Goal: Communication & Community: Share content

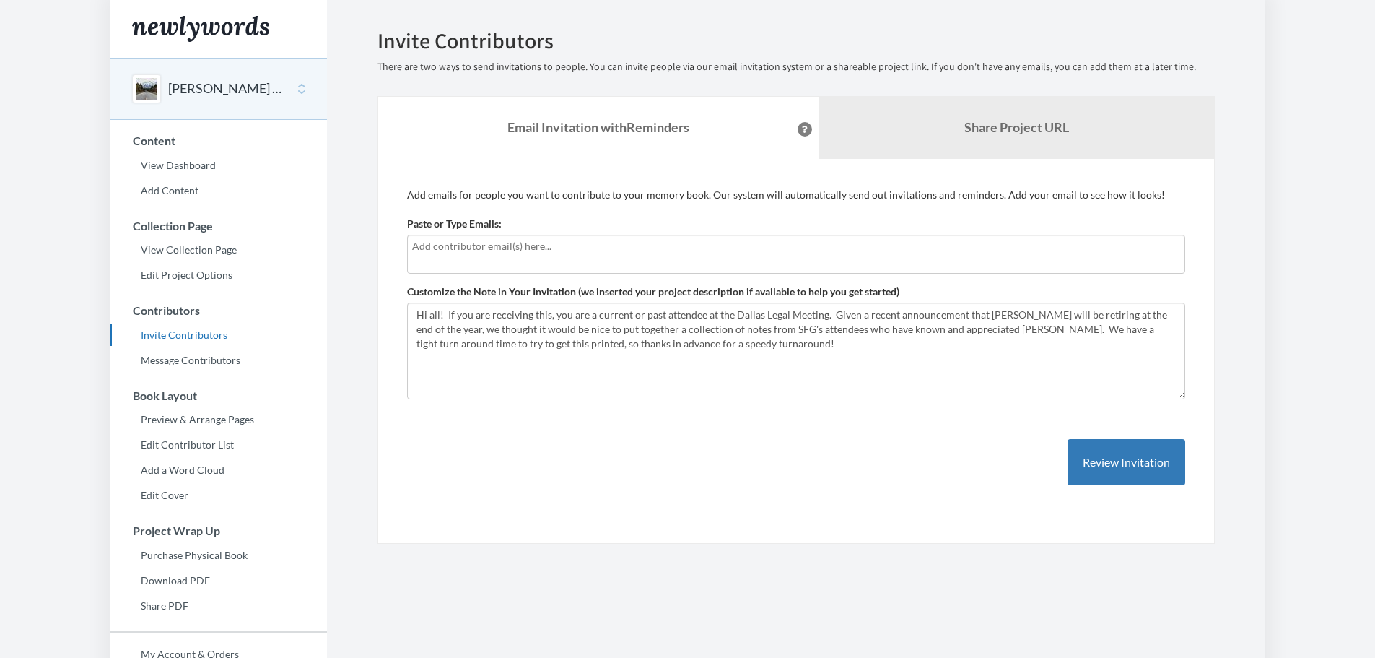
click at [493, 248] on input "text" at bounding box center [796, 246] width 768 height 16
click at [446, 244] on input "text" at bounding box center [796, 246] width 768 height 16
click at [686, 341] on textarea "Hi all! If you are receiving this, you are a current or past attendee at the Da…" at bounding box center [796, 350] width 778 height 97
drag, startPoint x: 721, startPoint y: 343, endPoint x: 413, endPoint y: 304, distance: 310.7
click at [413, 304] on textarea "Hi all! If you are receiving this, you are a current or past attendee at the Da…" at bounding box center [796, 350] width 778 height 97
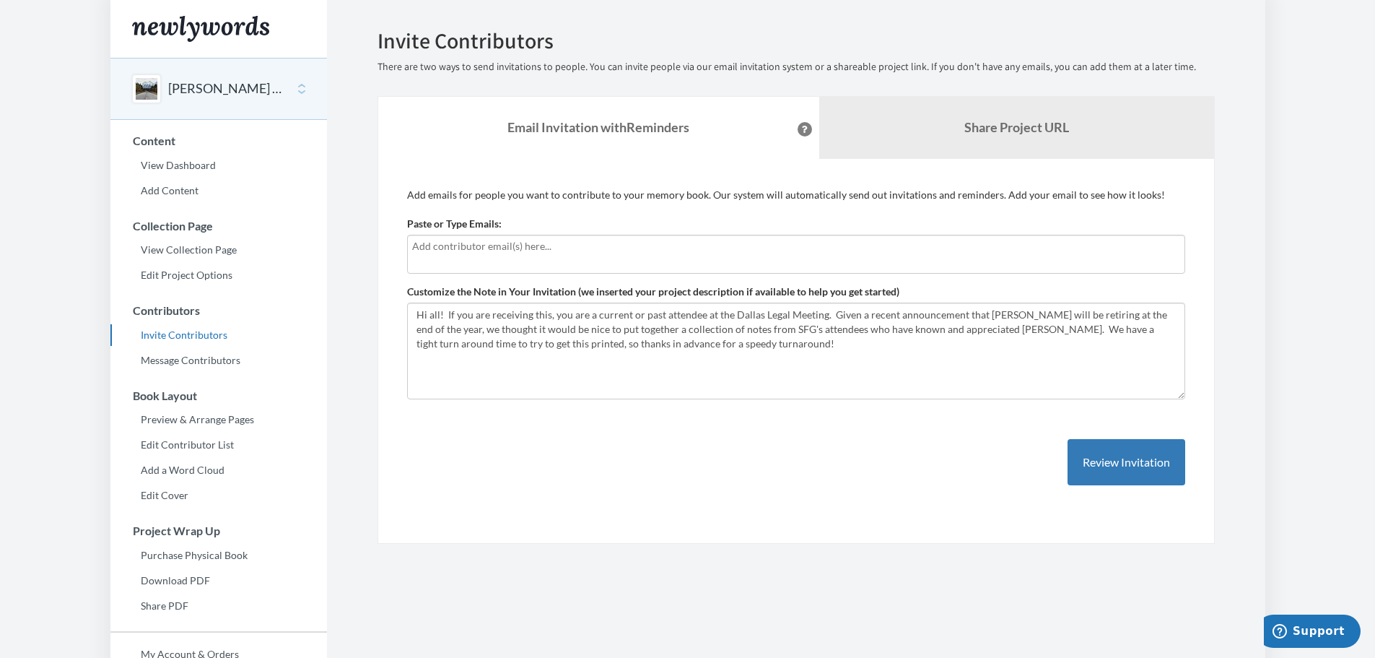
click at [458, 240] on input "text" at bounding box center [796, 246] width 768 height 16
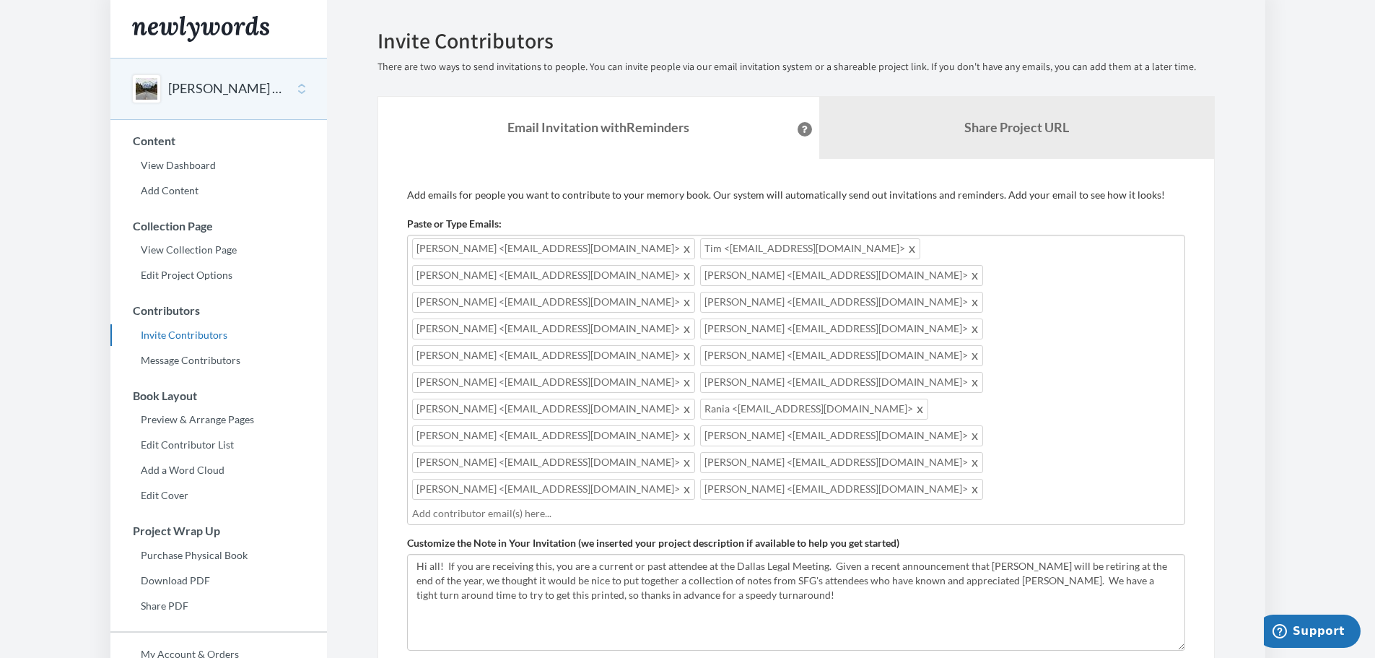
click at [550, 559] on div "Add emails for people you want to contribute to your memory book. Our system wi…" at bounding box center [796, 477] width 778 height 578
click at [844, 505] on input "text" at bounding box center [796, 513] width 768 height 16
click at [934, 505] on input "text" at bounding box center [796, 513] width 768 height 16
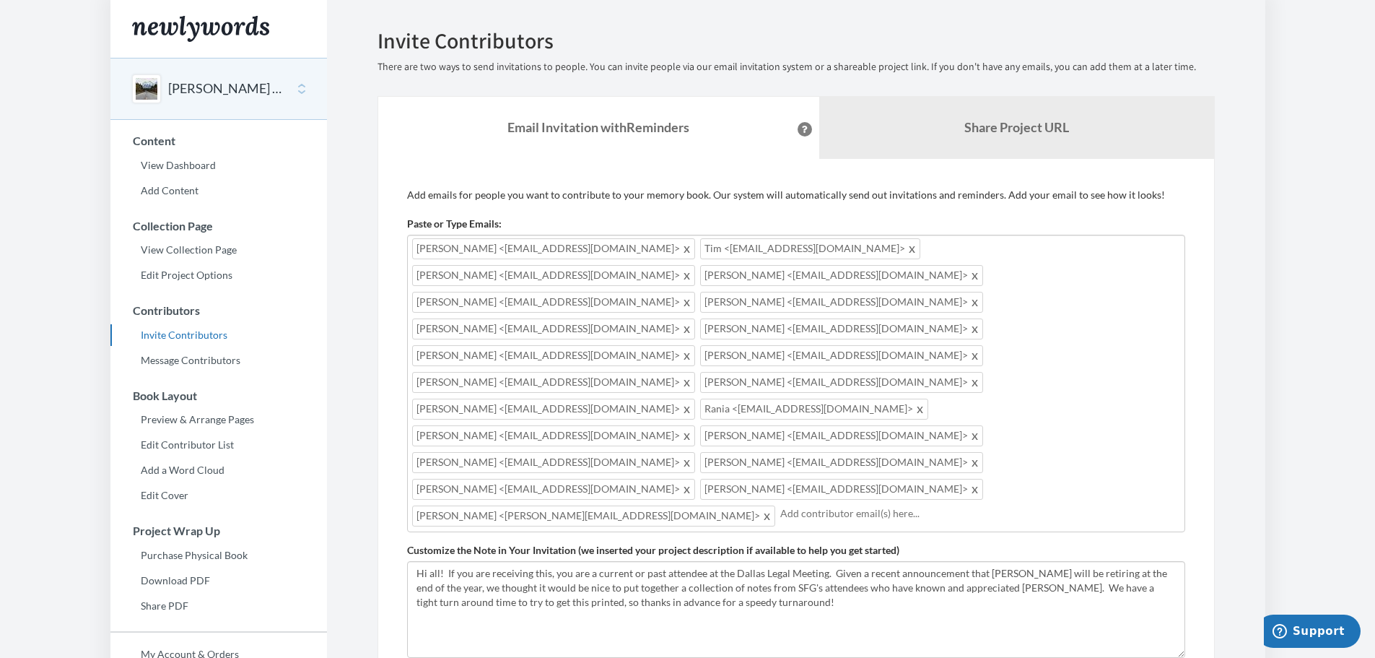
click at [780, 505] on input "text" at bounding box center [980, 513] width 400 height 16
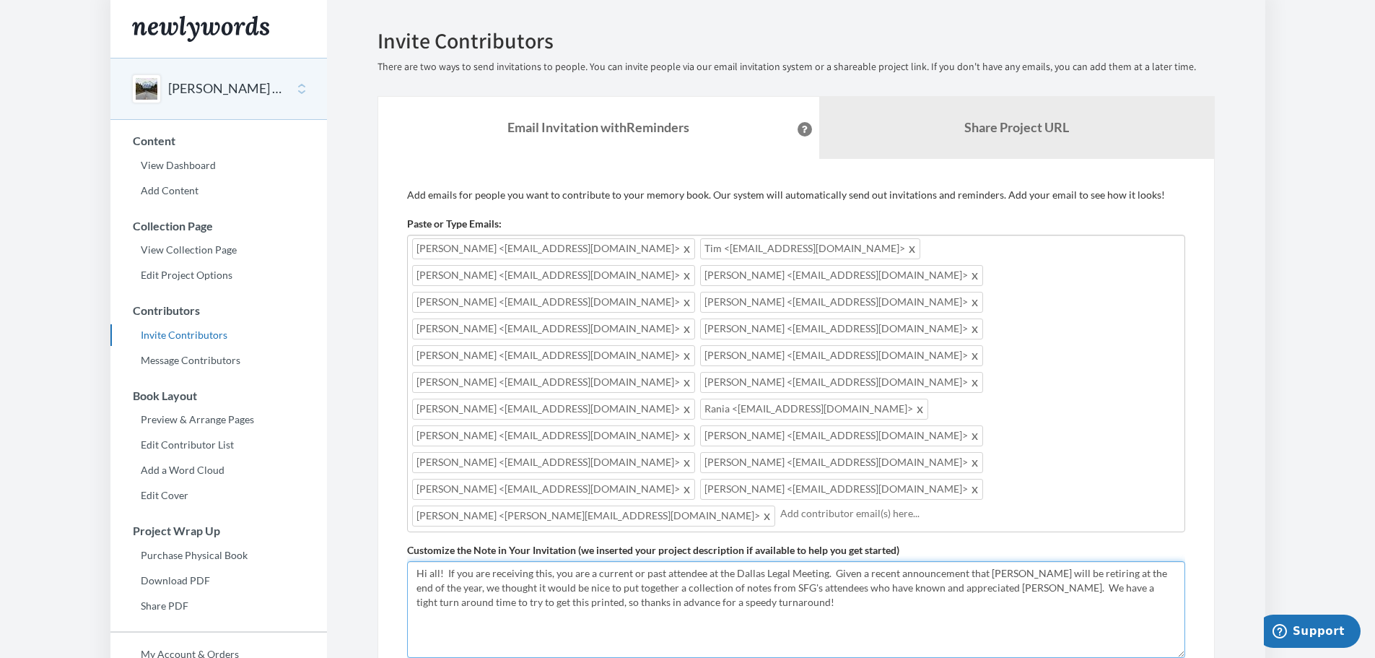
click at [772, 561] on textarea "Hi all! If you are receiving this, you are a current or past attendee at the Da…" at bounding box center [796, 609] width 778 height 97
click at [785, 561] on textarea "Hi all! If you are receiving this, you are a current or past attendee at the Da…" at bounding box center [796, 609] width 778 height 97
paste textarea "Due [DATE]"
type textarea "Hi all! If you are receiving this, you are a current or past attendee at the Da…"
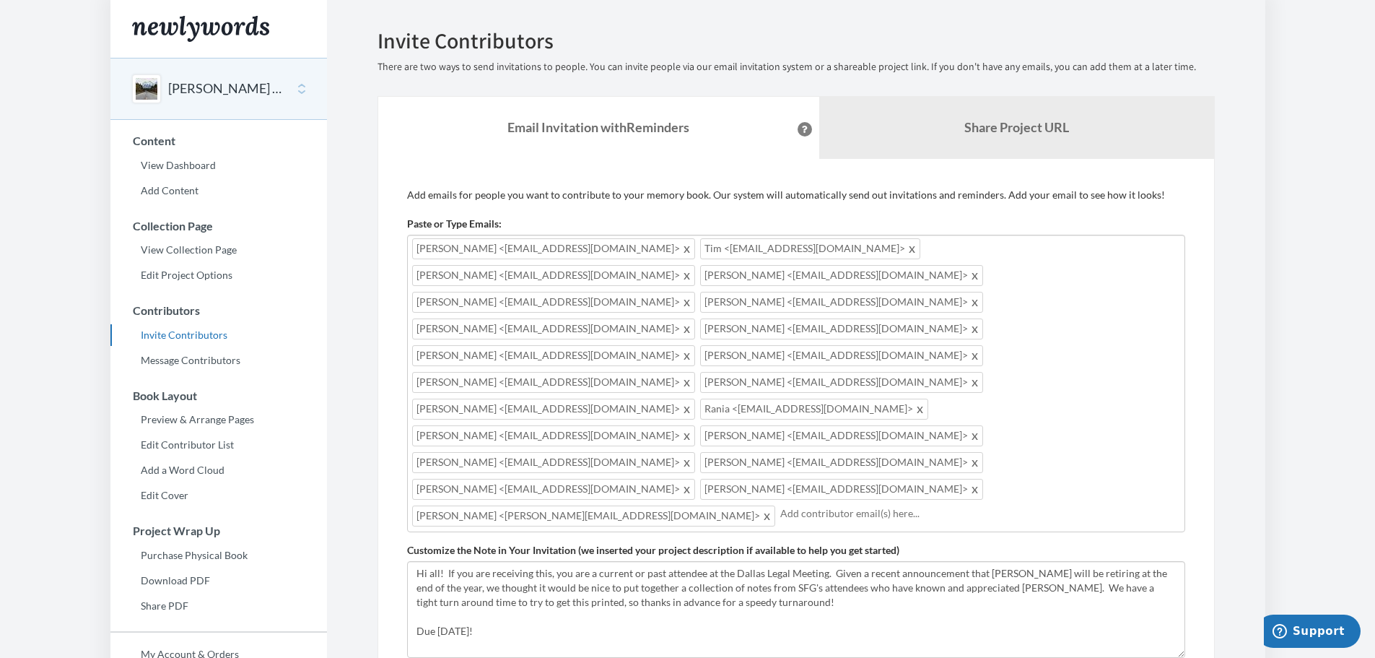
click at [1065, 381] on div "[PERSON_NAME] <[EMAIL_ADDRESS][DOMAIN_NAME]> [PERSON_NAME] <[EMAIL_ADDRESS][DOM…" at bounding box center [796, 383] width 778 height 297
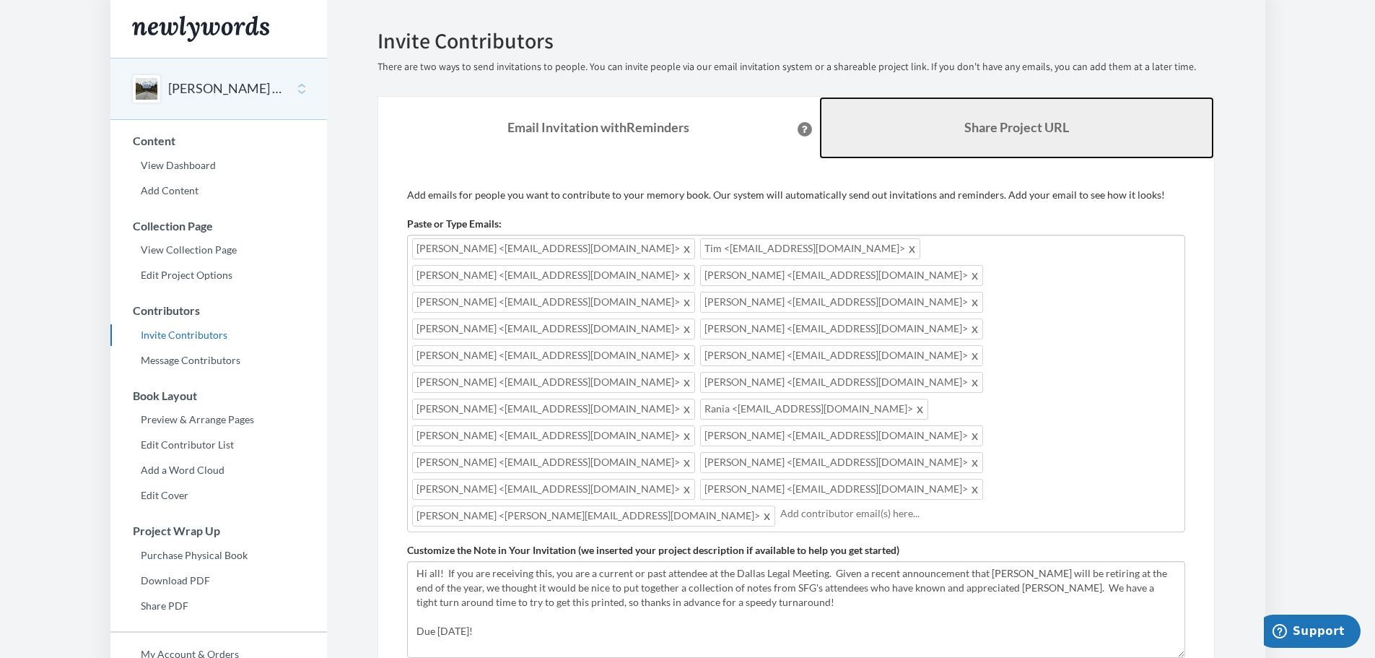
click at [998, 134] on b "Share Project URL" at bounding box center [1016, 127] width 105 height 16
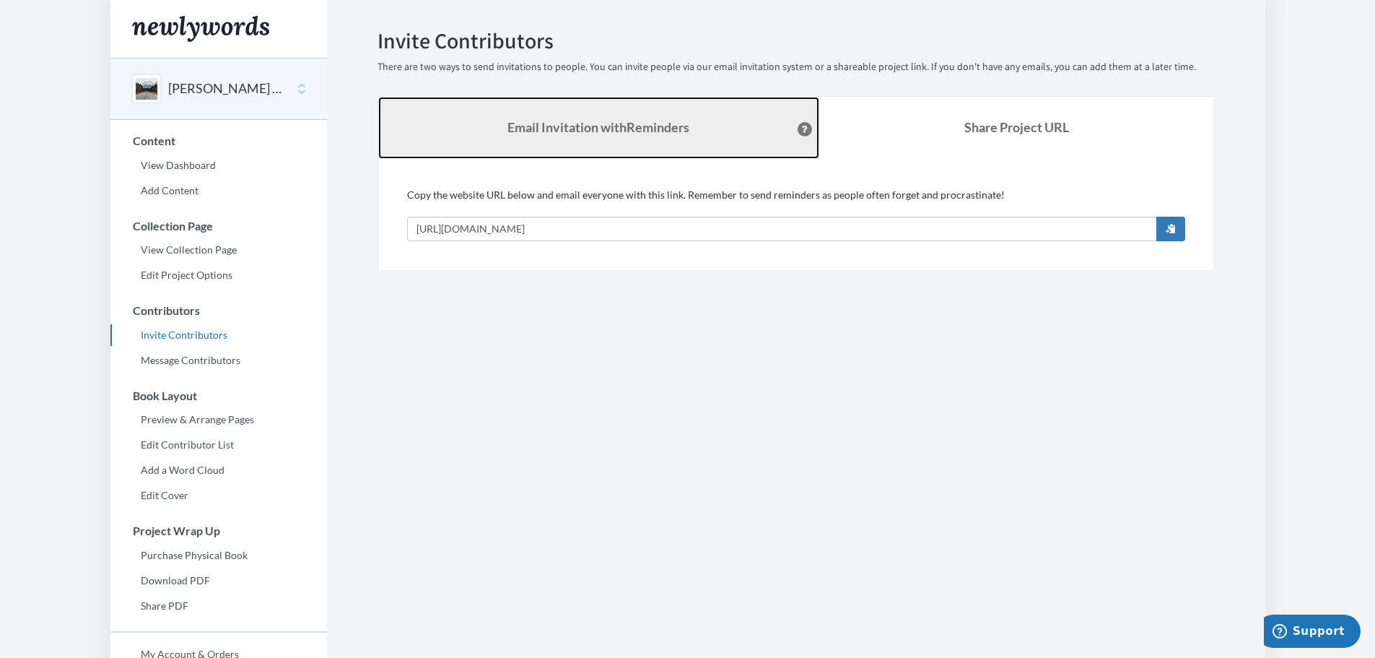
click at [597, 120] on strong "Email Invitation with Reminders" at bounding box center [598, 127] width 182 height 16
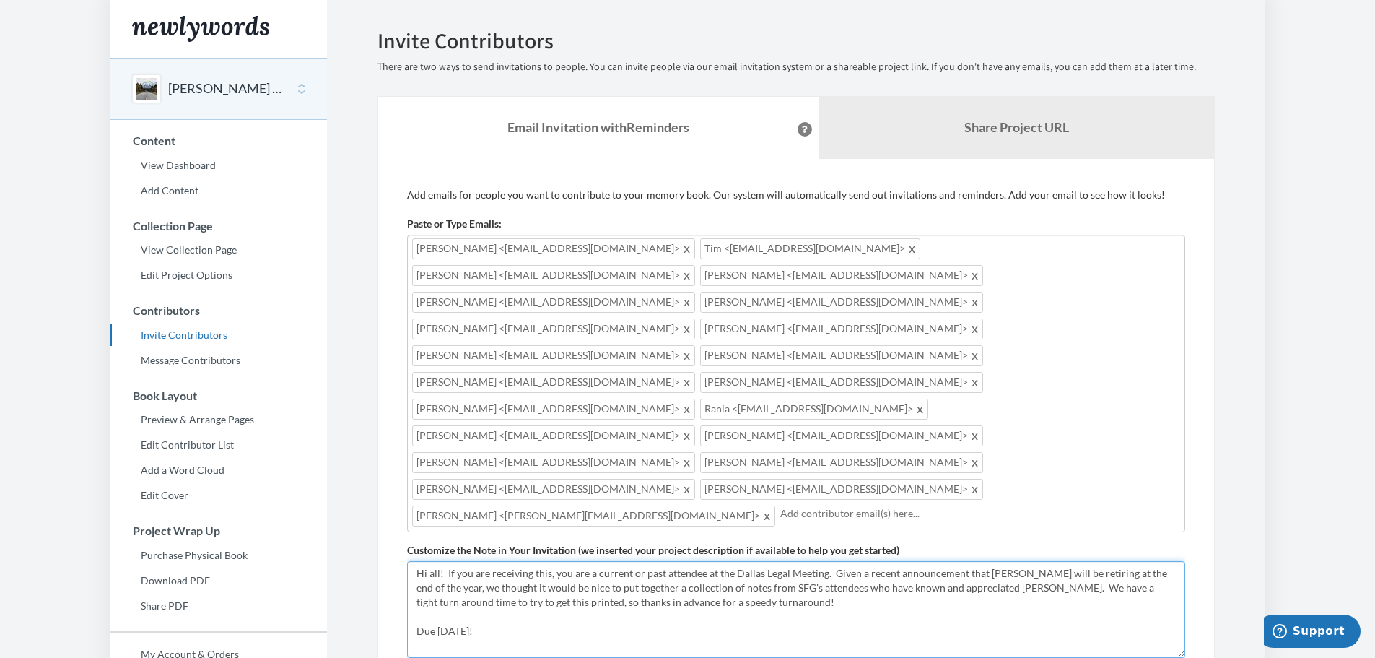
click at [710, 561] on textarea "Hi all! If you are receiving this, you are a current or past attendee at the Da…" at bounding box center [796, 609] width 778 height 97
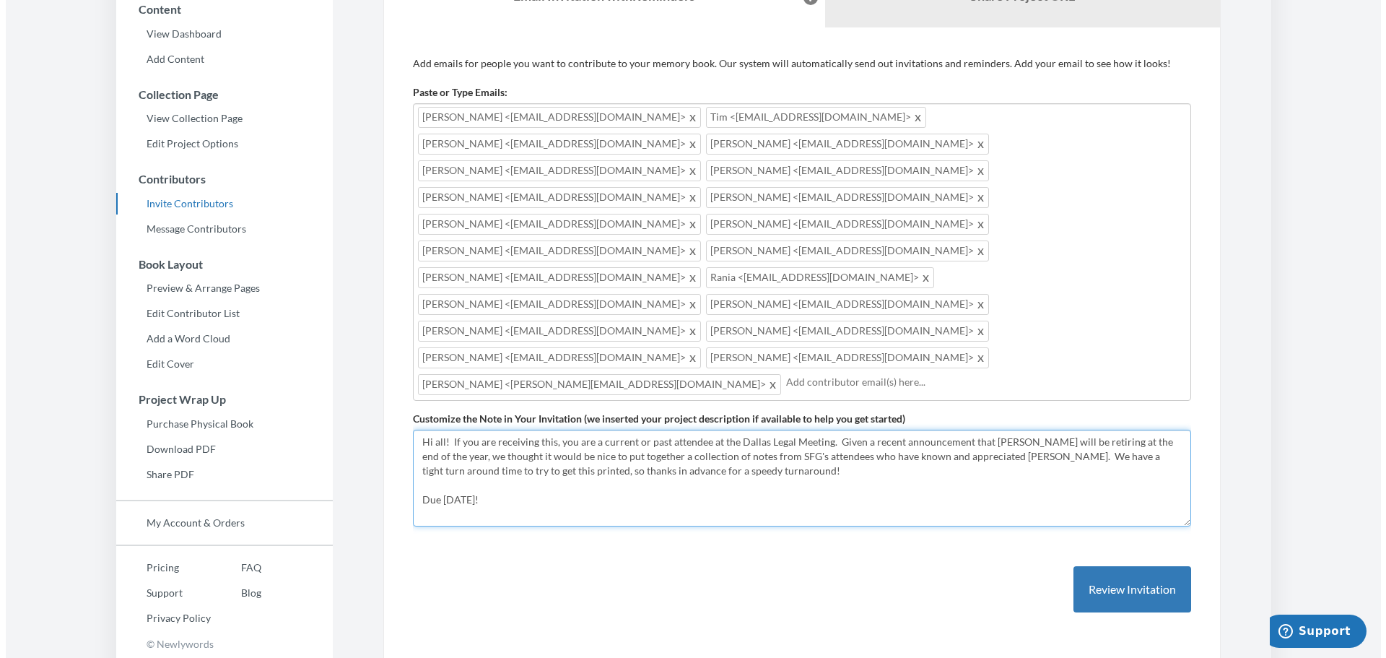
scroll to position [132, 0]
click at [1125, 565] on button "Review Invitation" at bounding box center [1127, 588] width 118 height 47
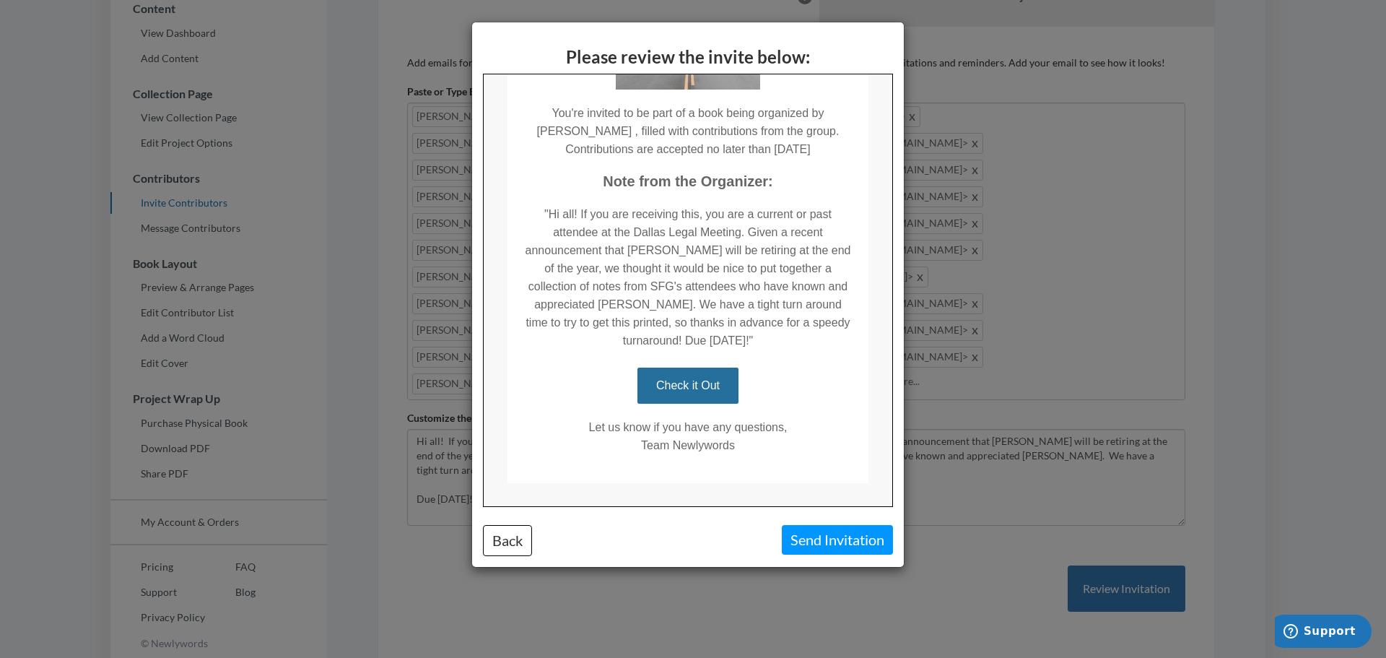
scroll to position [226, 0]
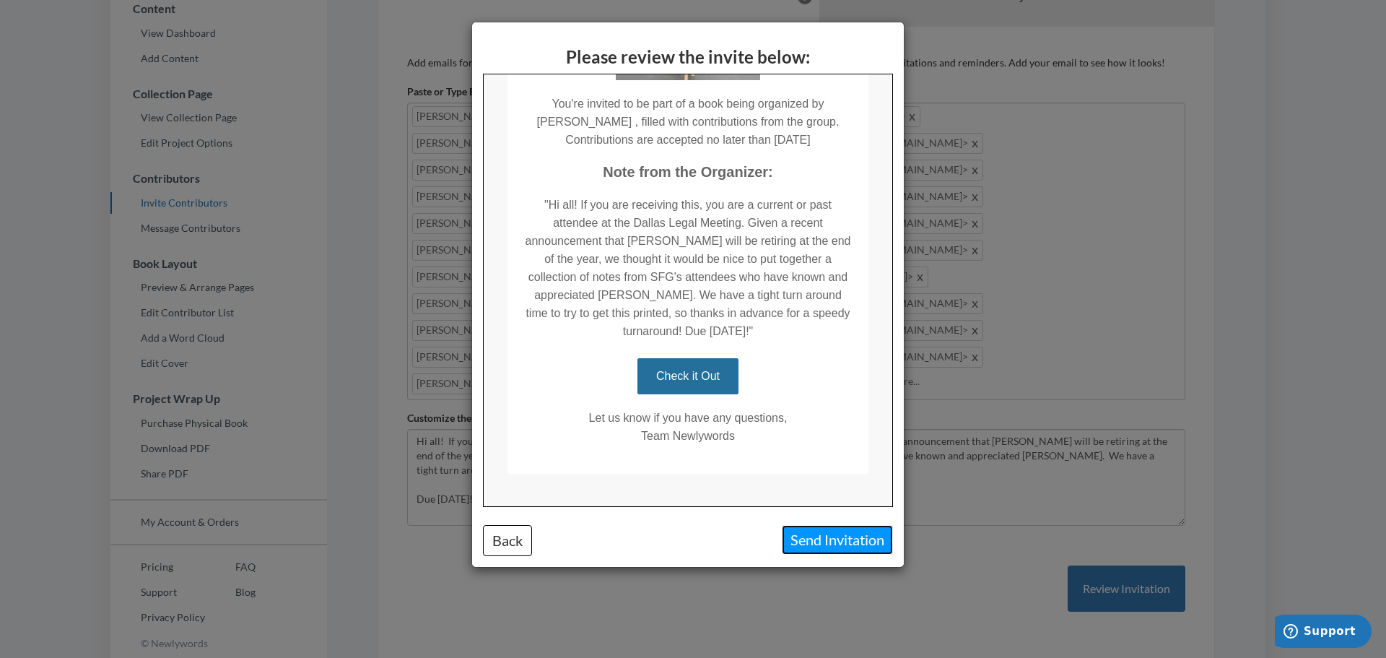
click at [814, 537] on button "Send Invitation" at bounding box center [837, 540] width 111 height 30
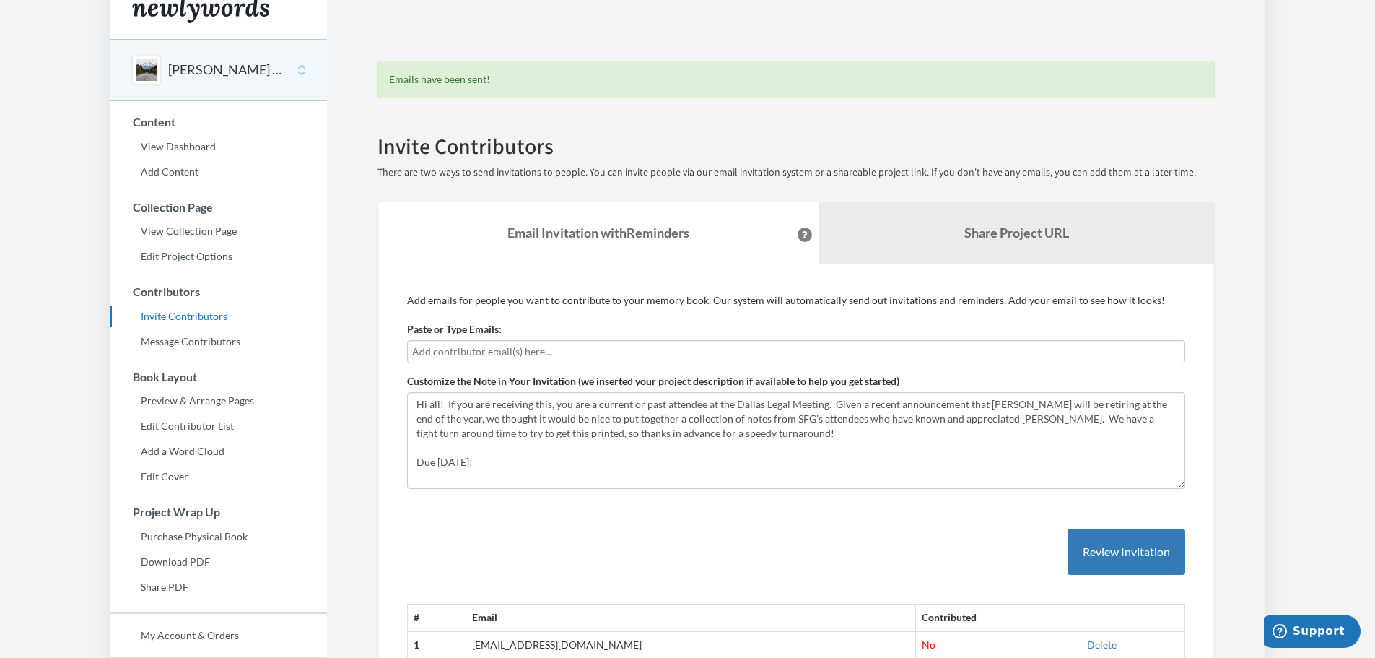
scroll to position [0, 0]
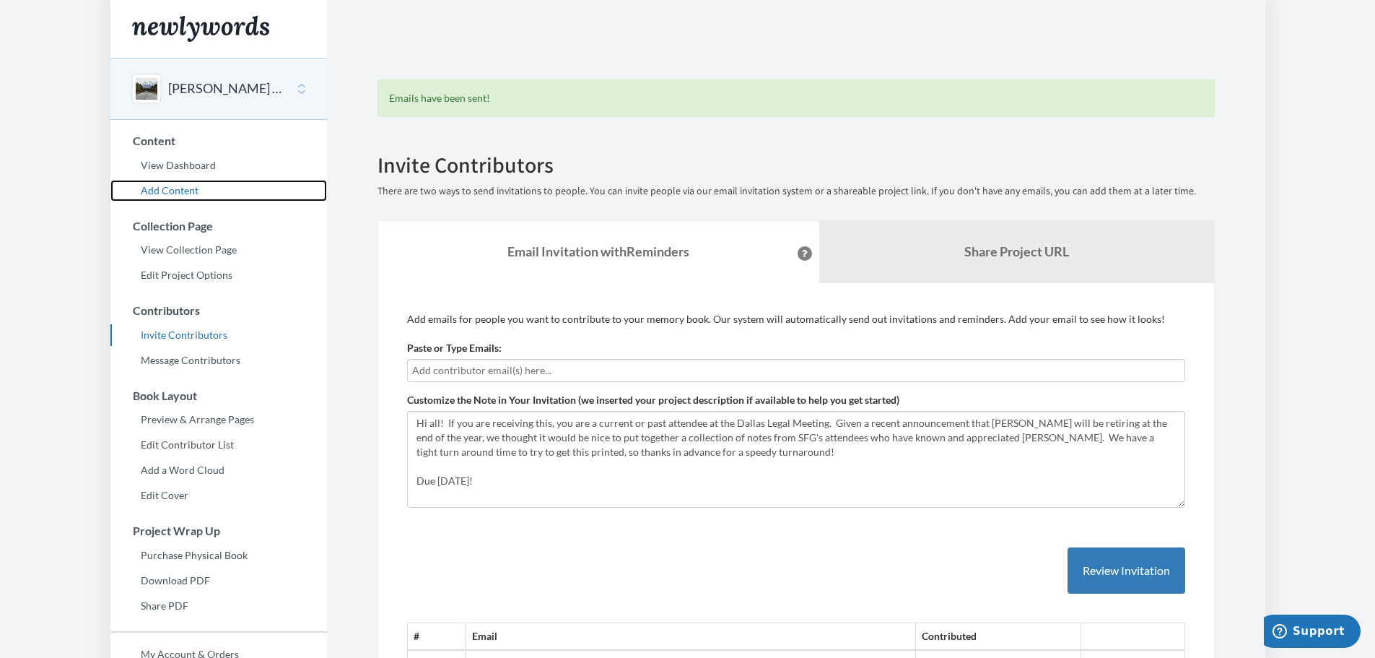
click at [174, 188] on link "Add Content" at bounding box center [218, 191] width 217 height 22
